Goal: Transaction & Acquisition: Book appointment/travel/reservation

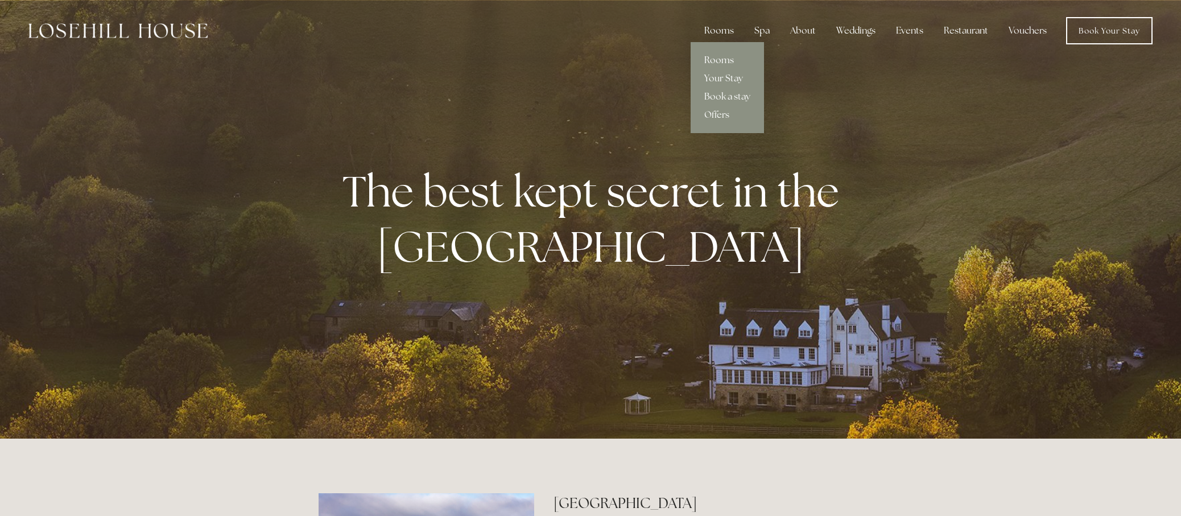
click at [724, 59] on link "Rooms" at bounding box center [727, 60] width 73 height 18
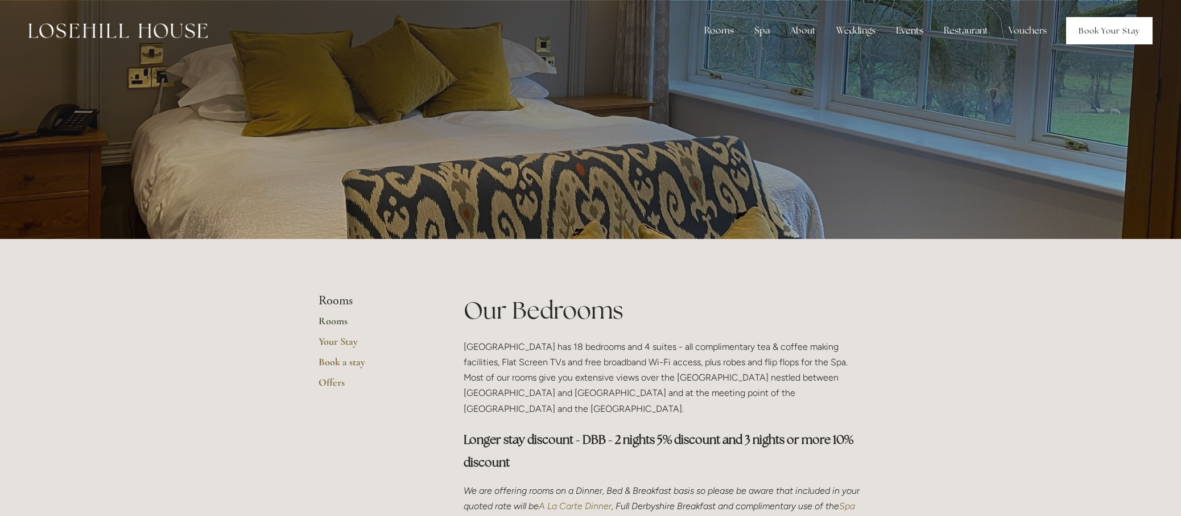
click at [1112, 33] on link "Book Your Stay" at bounding box center [1109, 30] width 86 height 27
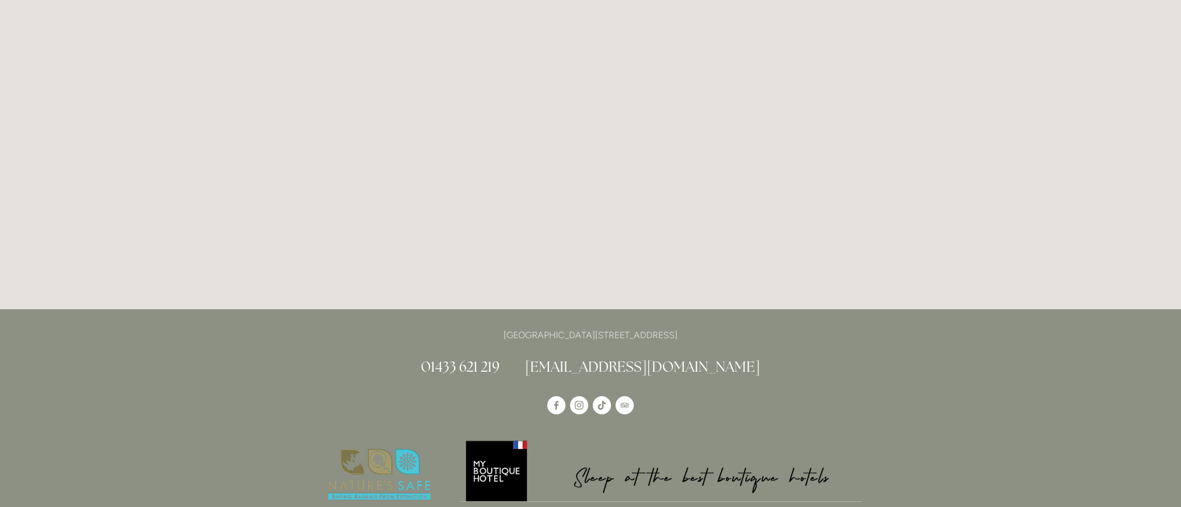
scroll to position [1736, 0]
